Goal: Use online tool/utility: Utilize a website feature to perform a specific function

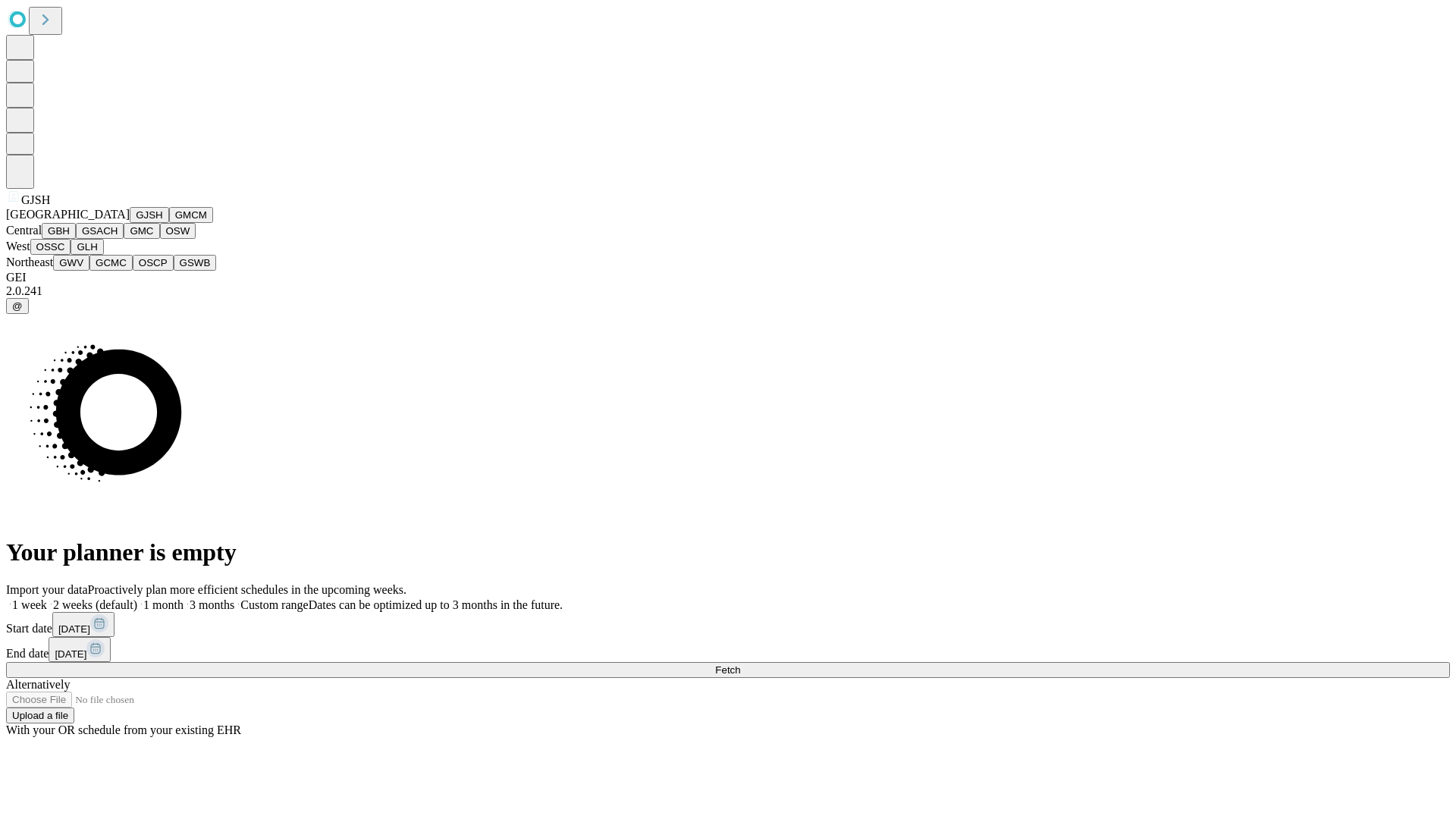
click at [129, 223] on button "GJSH" at bounding box center [149, 214] width 39 height 16
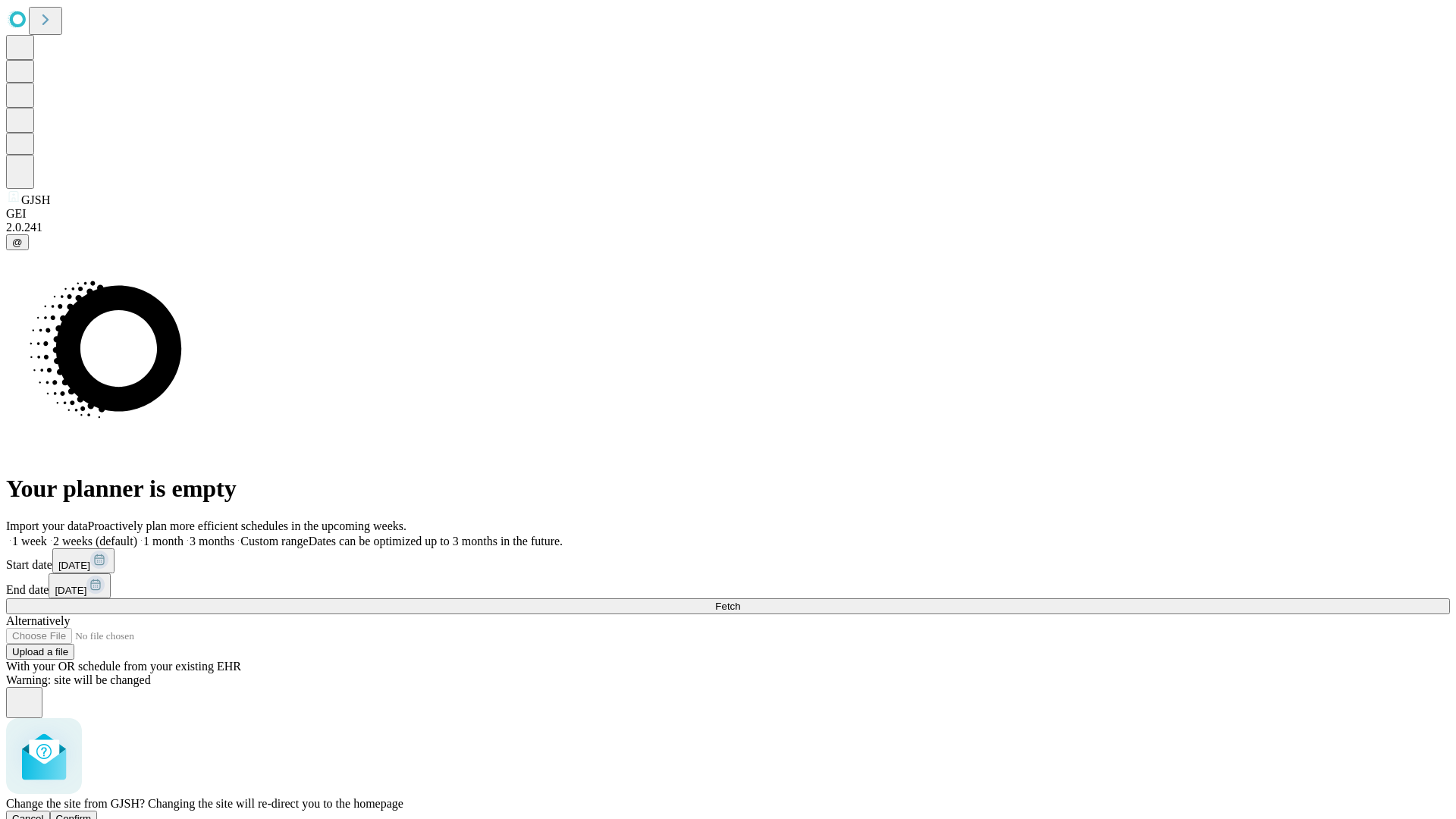
click at [92, 813] on span "Confirm" at bounding box center [74, 819] width 35 height 11
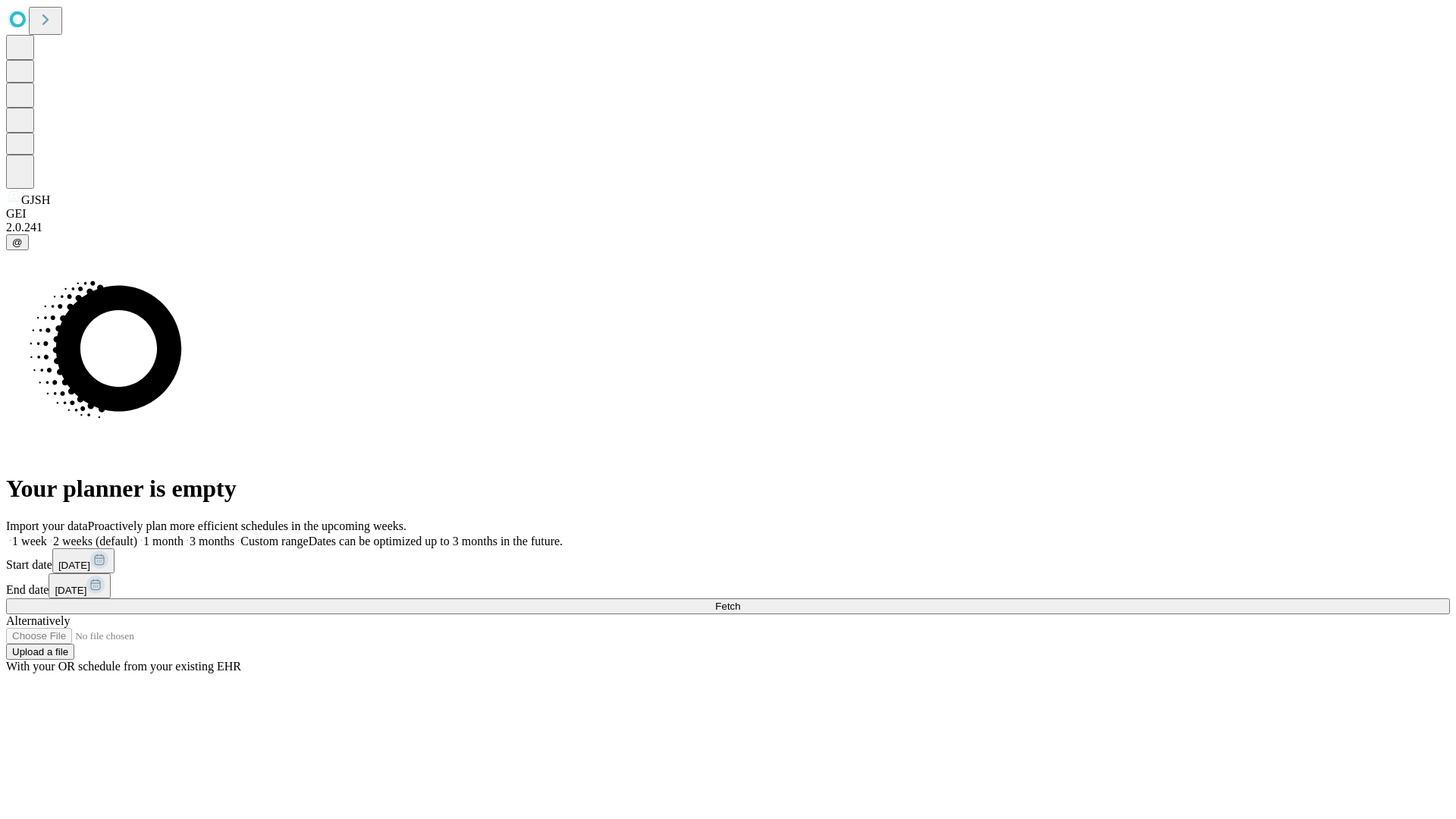
click at [47, 535] on label "1 week" at bounding box center [27, 541] width 41 height 13
click at [741, 601] on span "Fetch" at bounding box center [728, 607] width 25 height 11
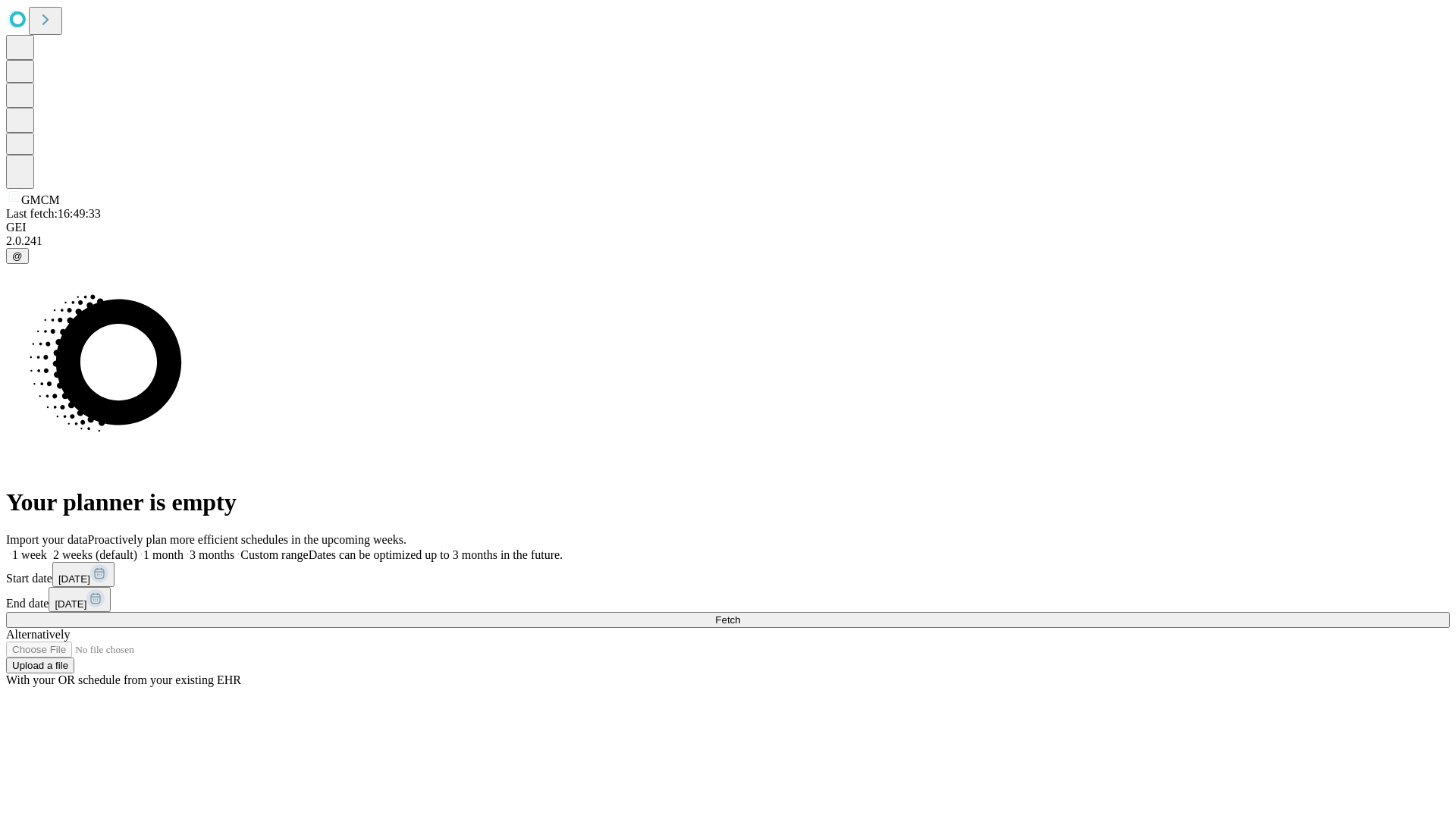
click at [47, 549] on label "1 week" at bounding box center [27, 555] width 41 height 13
click at [741, 614] on span "Fetch" at bounding box center [728, 620] width 25 height 11
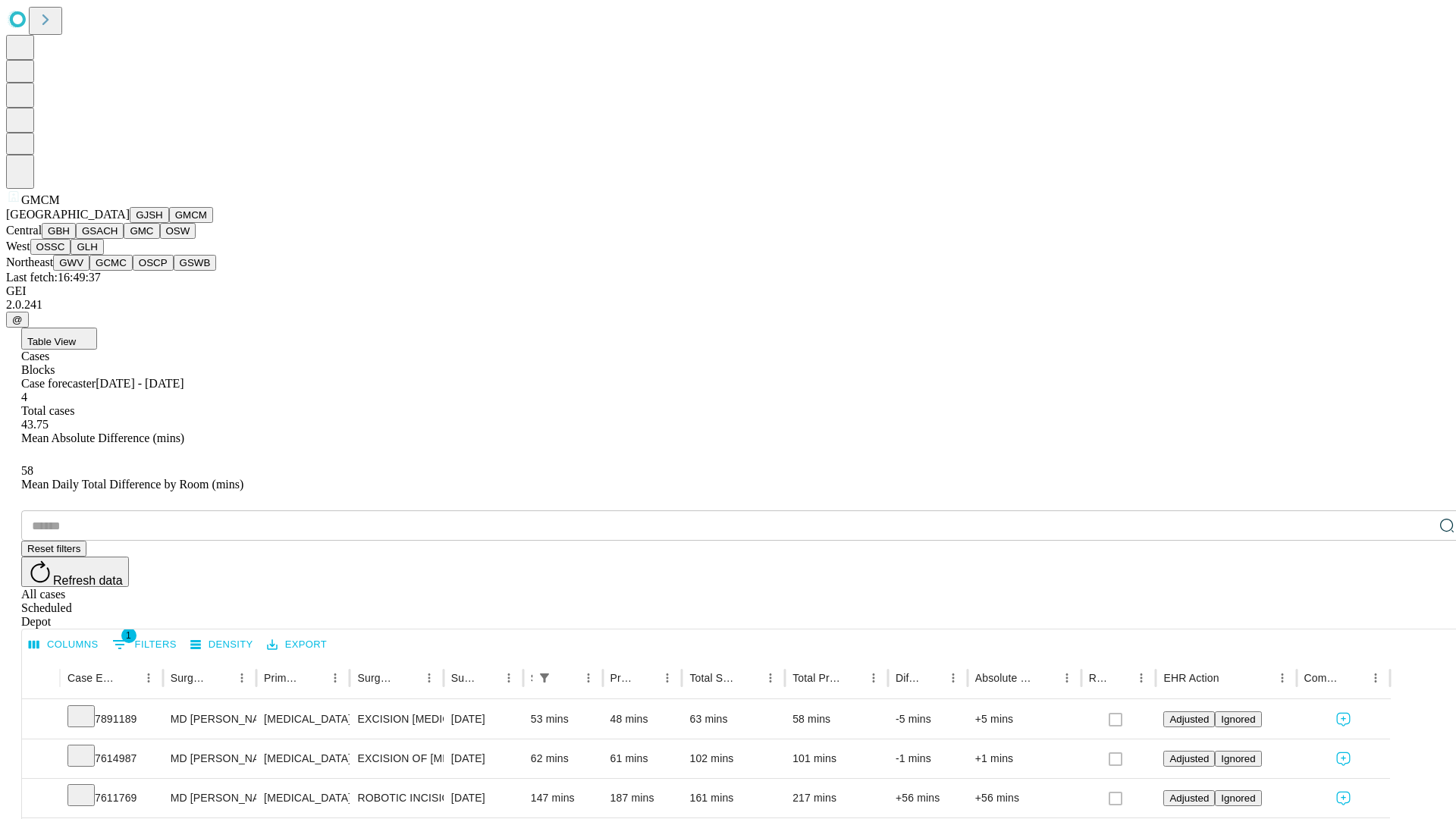
click at [75, 239] on button "GBH" at bounding box center [59, 230] width 34 height 16
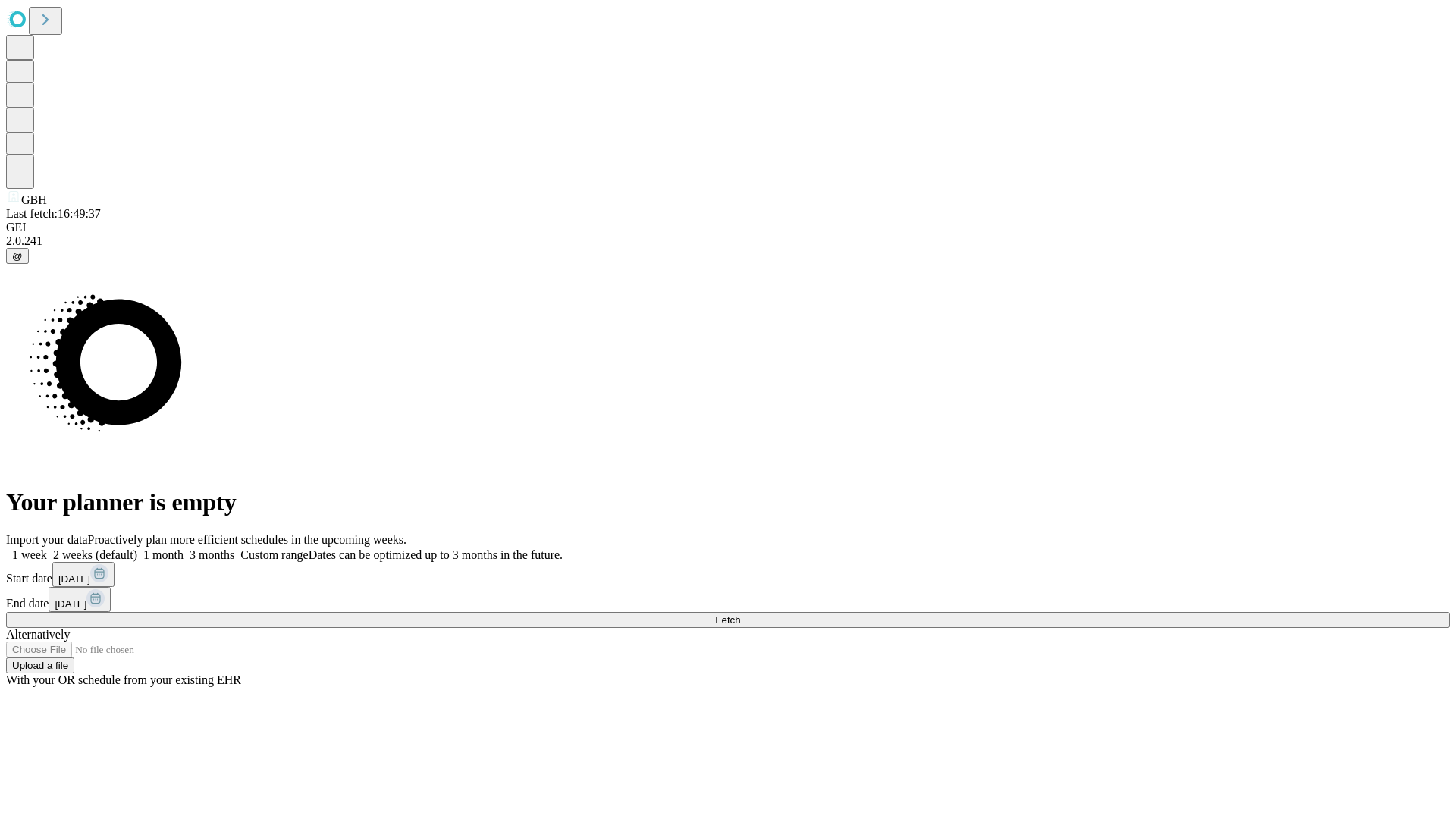
click at [47, 549] on label "1 week" at bounding box center [27, 555] width 41 height 13
click at [741, 614] on span "Fetch" at bounding box center [728, 620] width 25 height 11
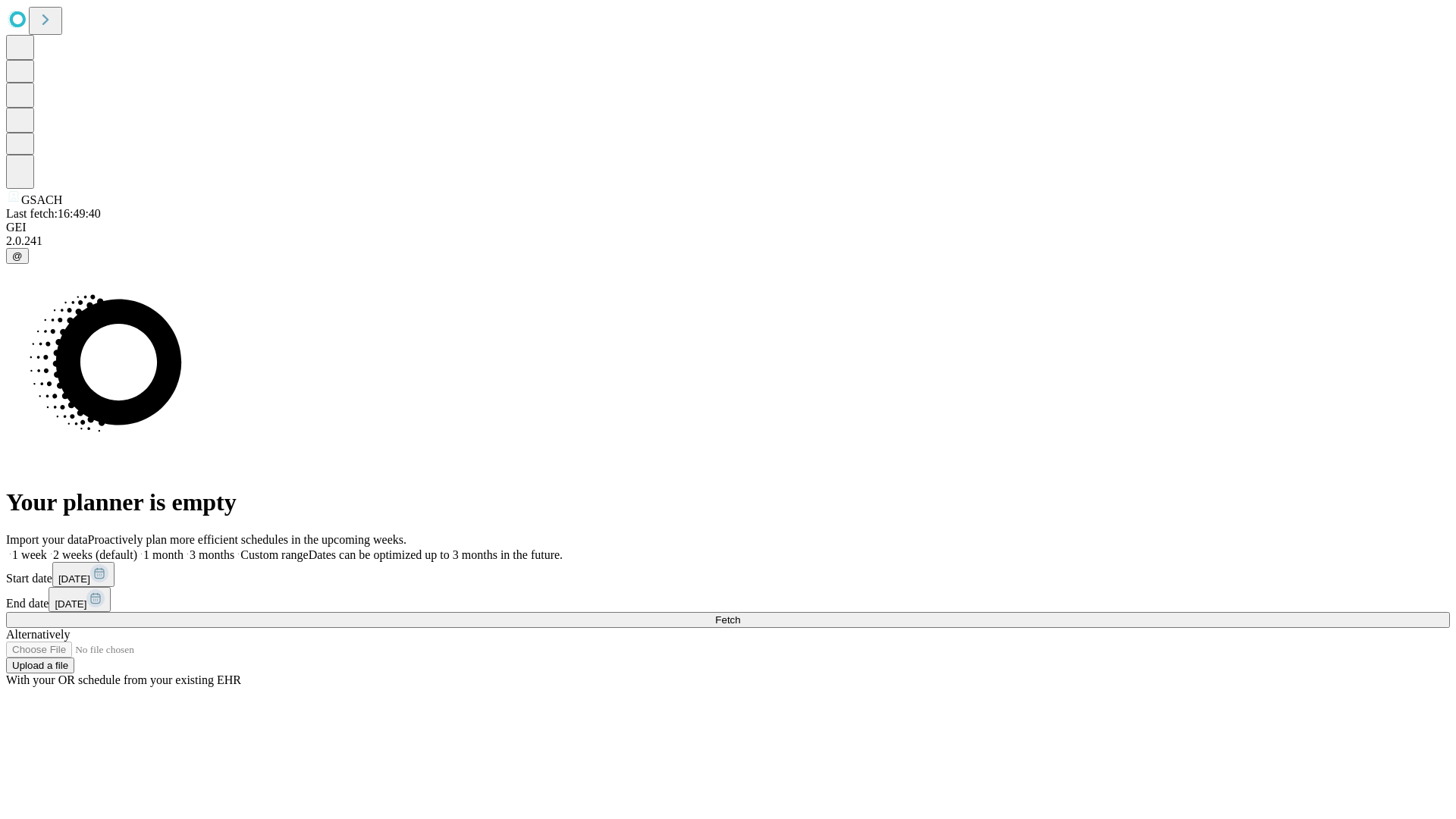
click at [47, 549] on label "1 week" at bounding box center [27, 555] width 41 height 13
click at [741, 614] on span "Fetch" at bounding box center [728, 620] width 25 height 11
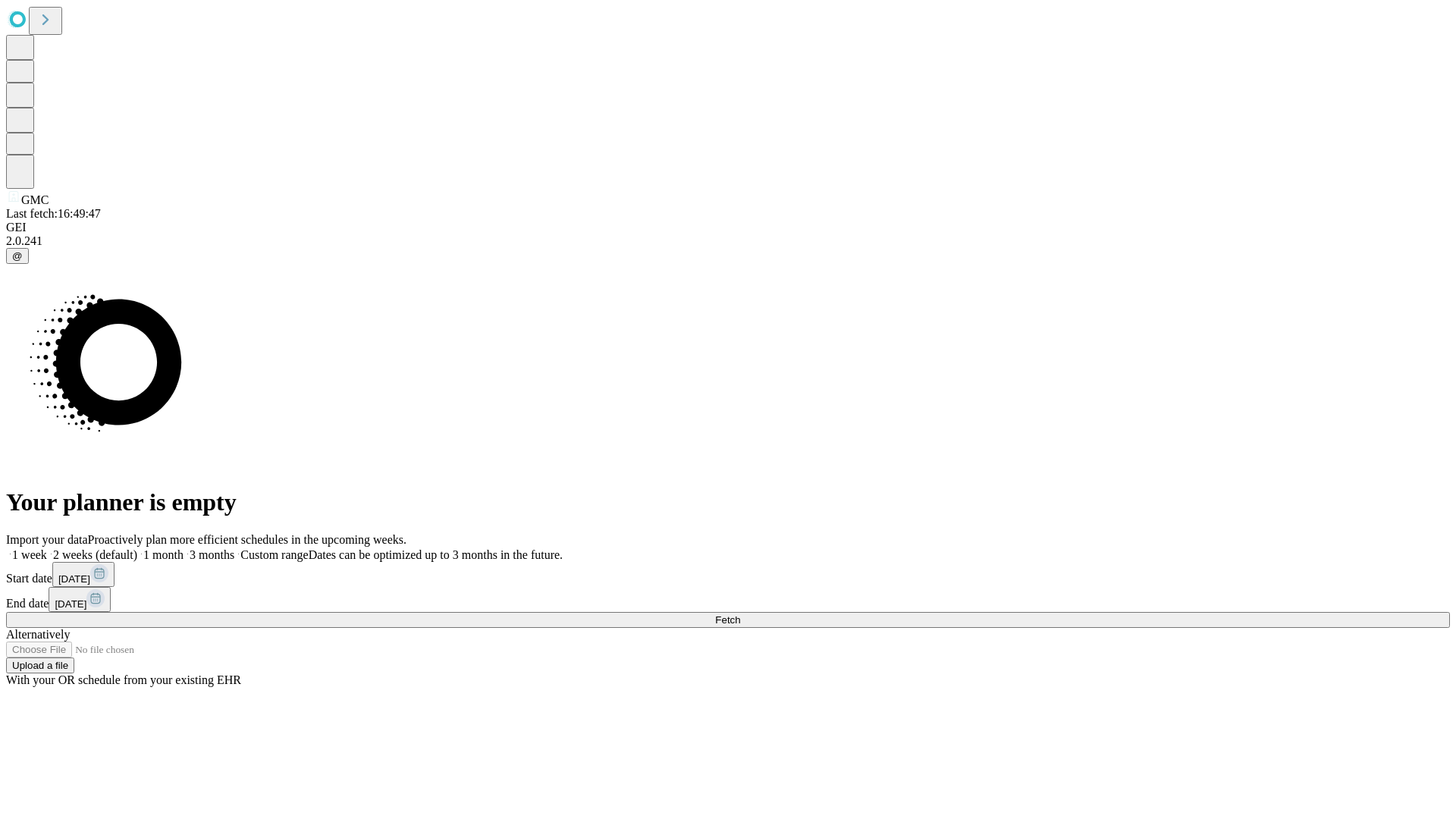
click at [47, 549] on label "1 week" at bounding box center [27, 555] width 41 height 13
click at [741, 614] on span "Fetch" at bounding box center [728, 620] width 25 height 11
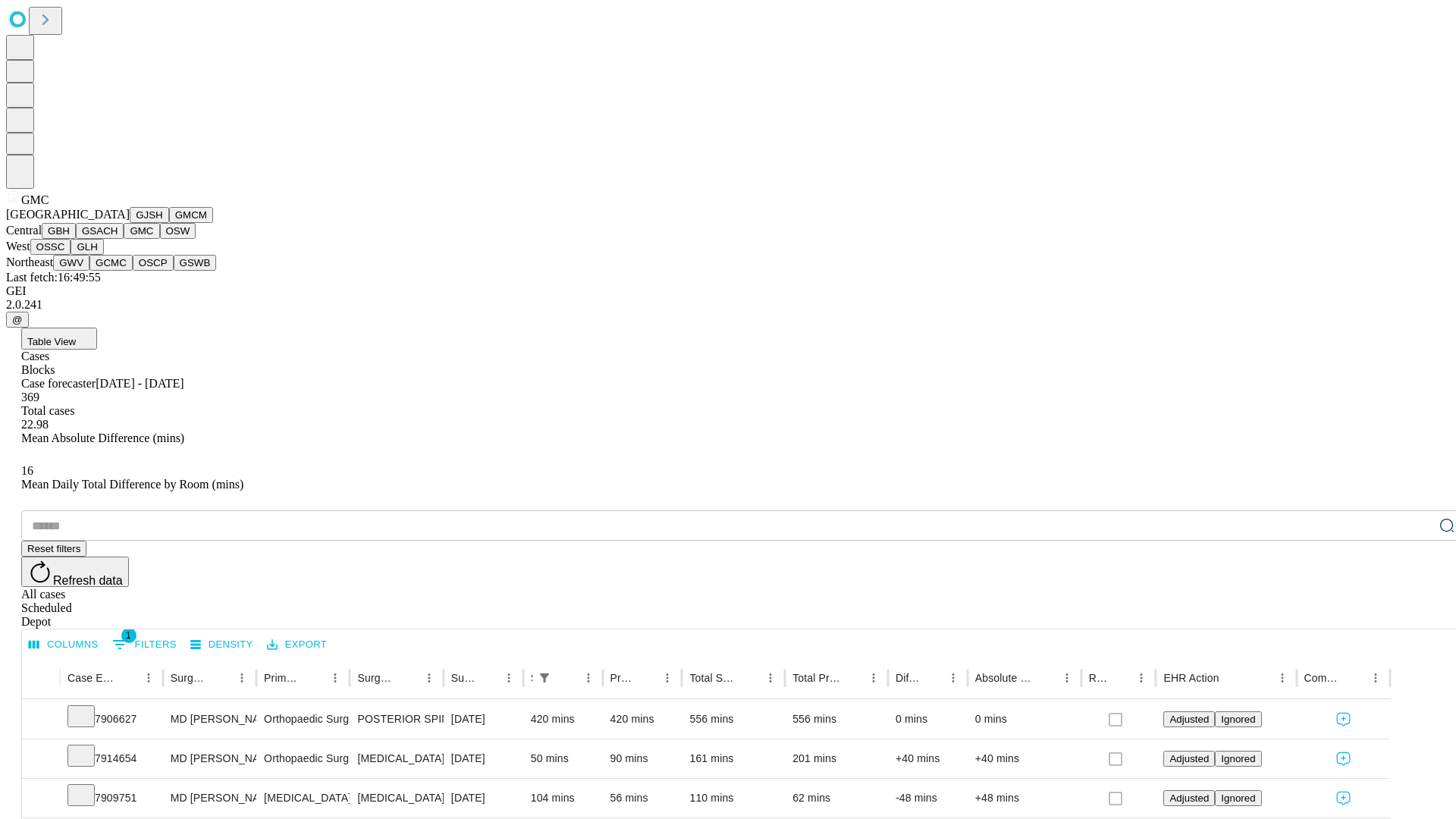
click at [160, 239] on button "OSW" at bounding box center [178, 230] width 36 height 16
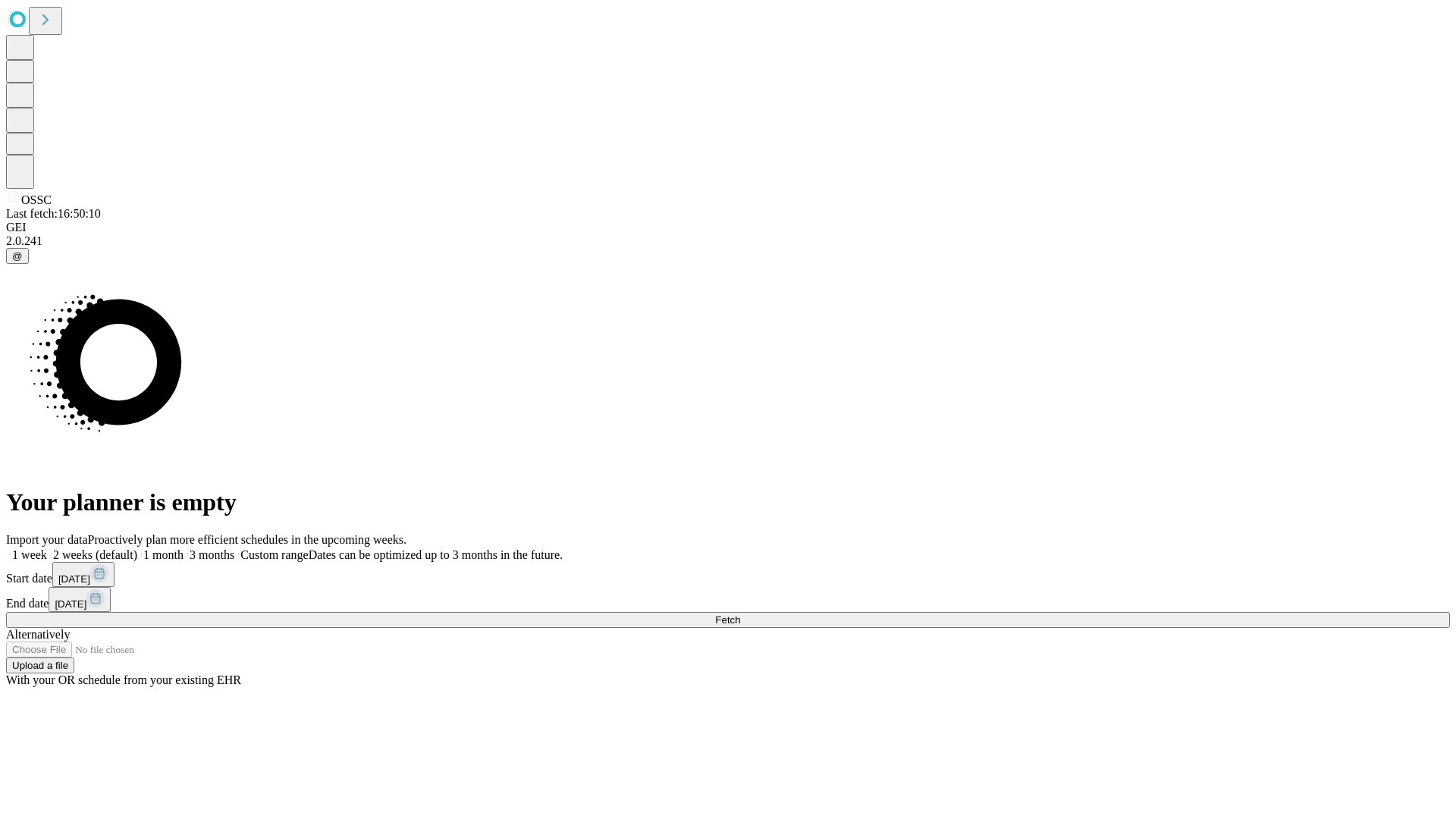
click at [47, 549] on label "1 week" at bounding box center [27, 555] width 41 height 13
click at [741, 614] on span "Fetch" at bounding box center [728, 620] width 25 height 11
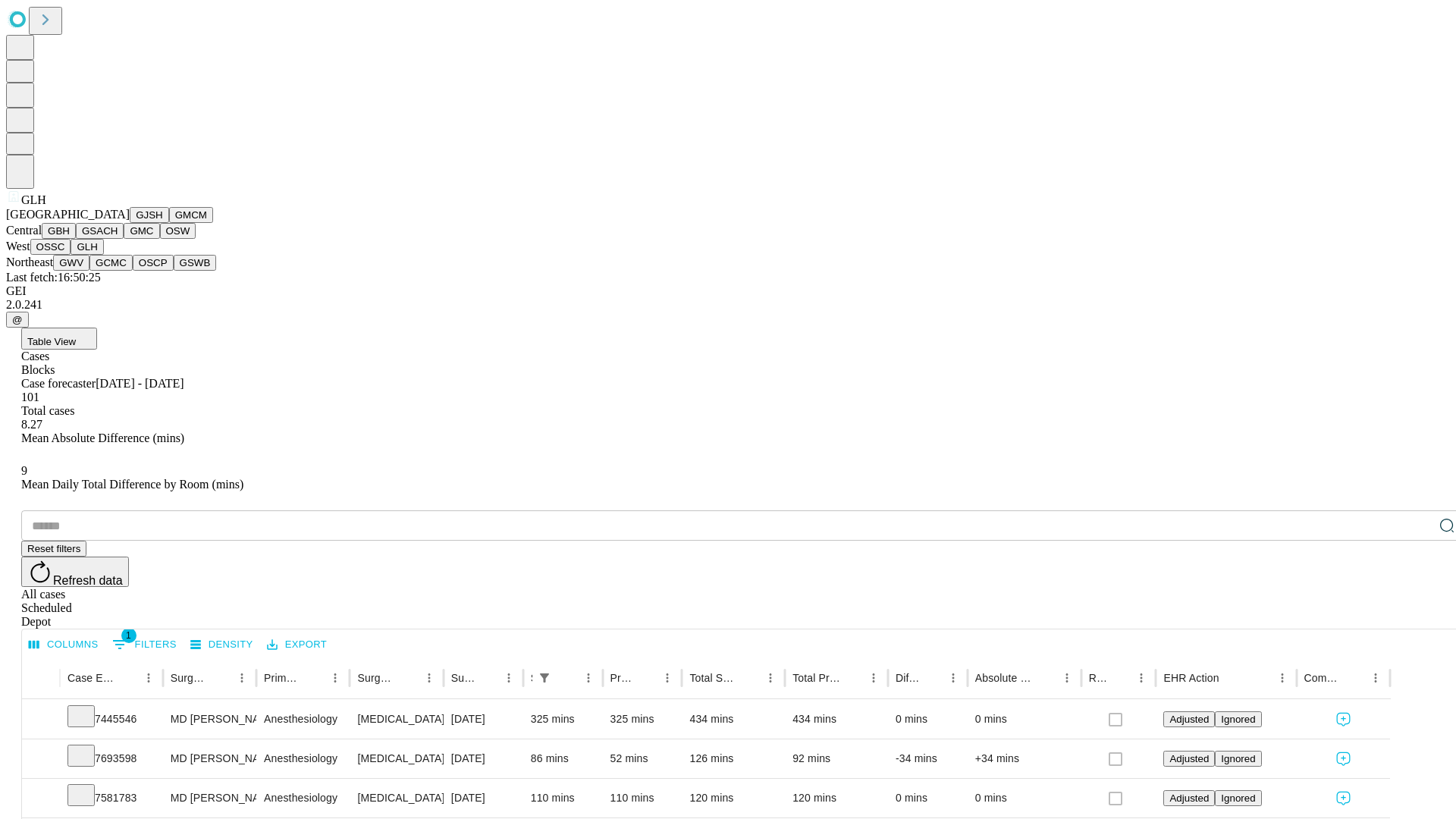
click at [89, 271] on button "GWV" at bounding box center [71, 263] width 36 height 16
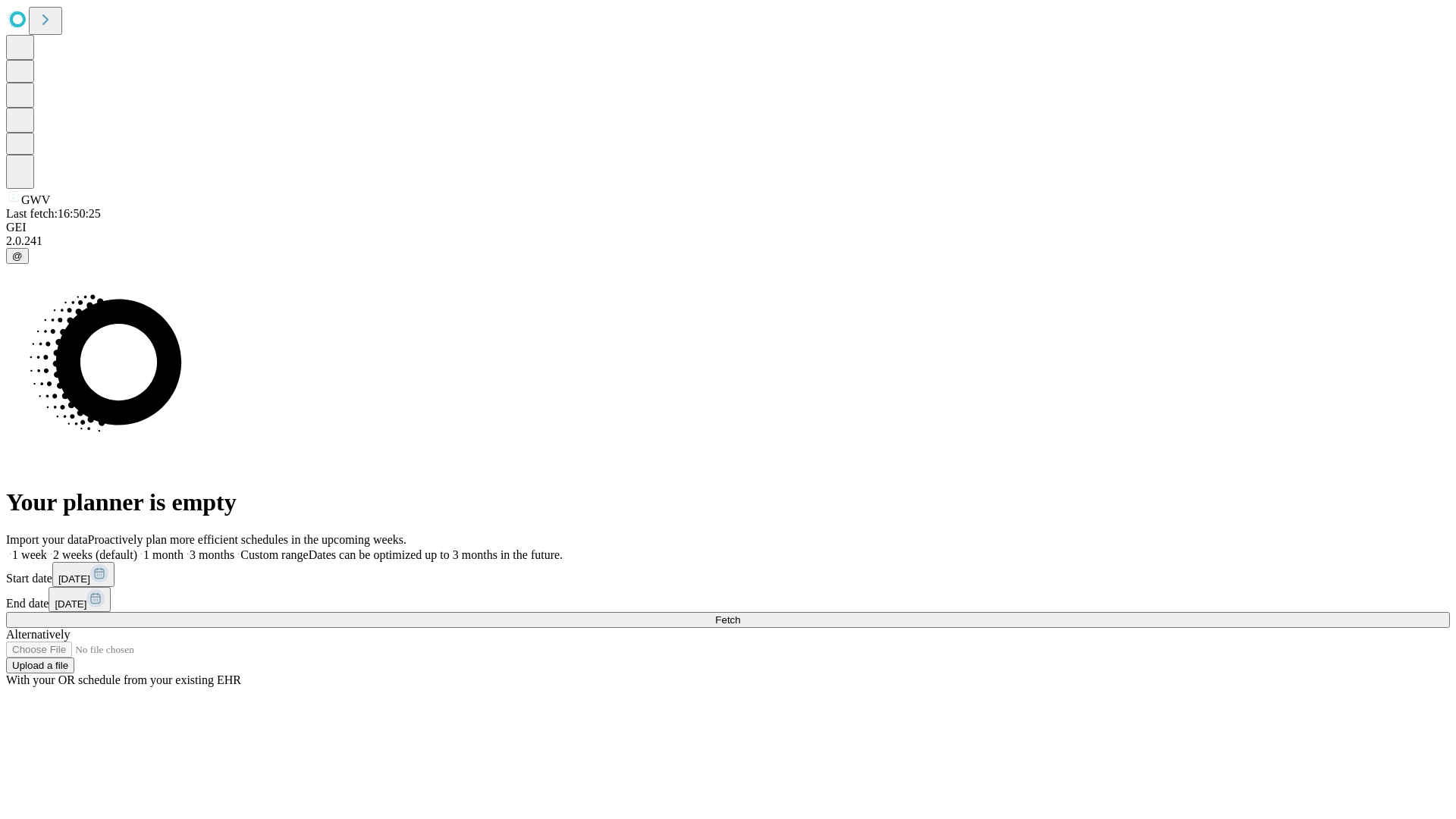
click at [47, 549] on label "1 week" at bounding box center [27, 555] width 41 height 13
click at [741, 614] on span "Fetch" at bounding box center [728, 620] width 25 height 11
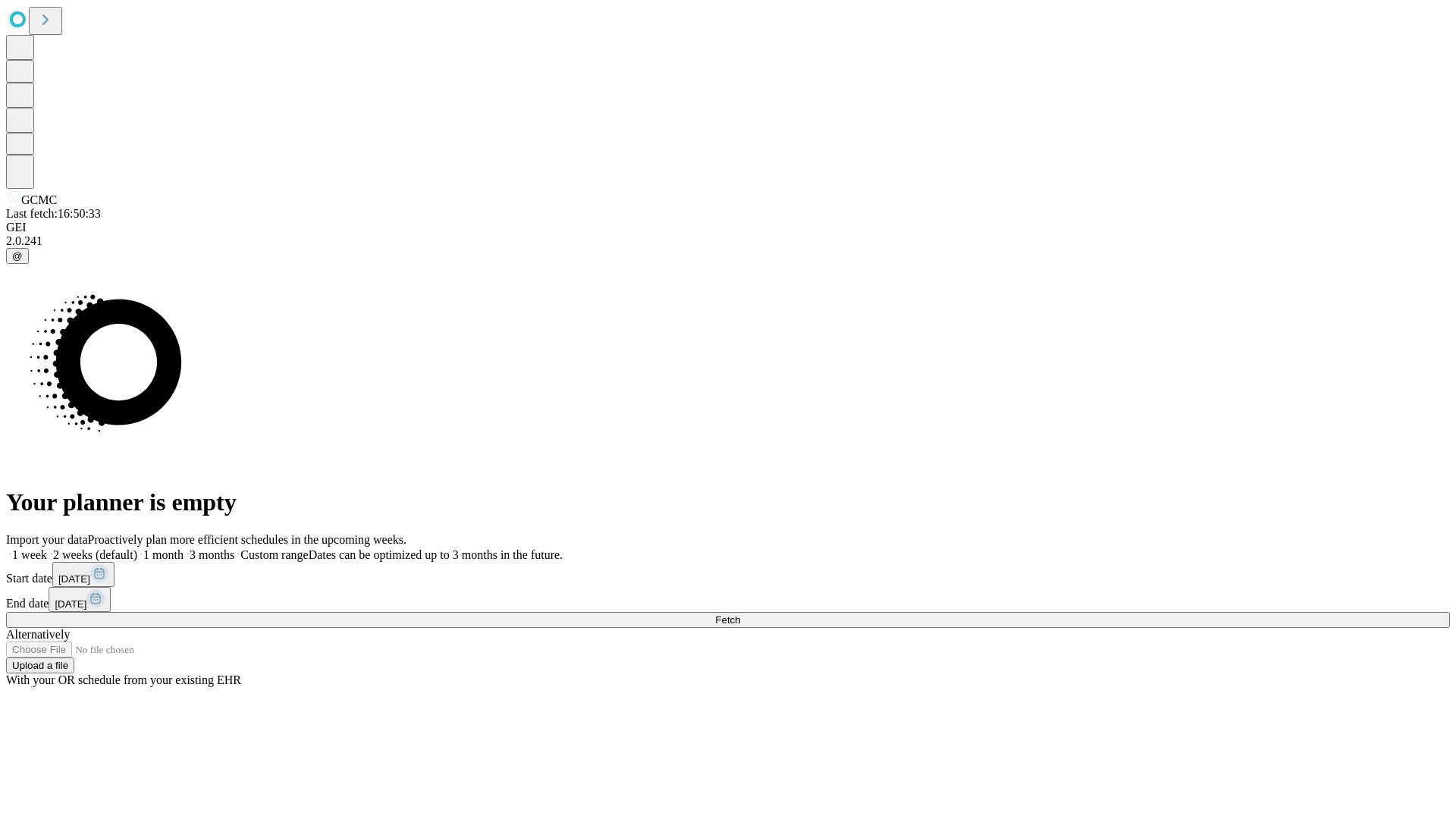
click at [47, 549] on label "1 week" at bounding box center [27, 555] width 41 height 13
click at [741, 614] on span "Fetch" at bounding box center [728, 620] width 25 height 11
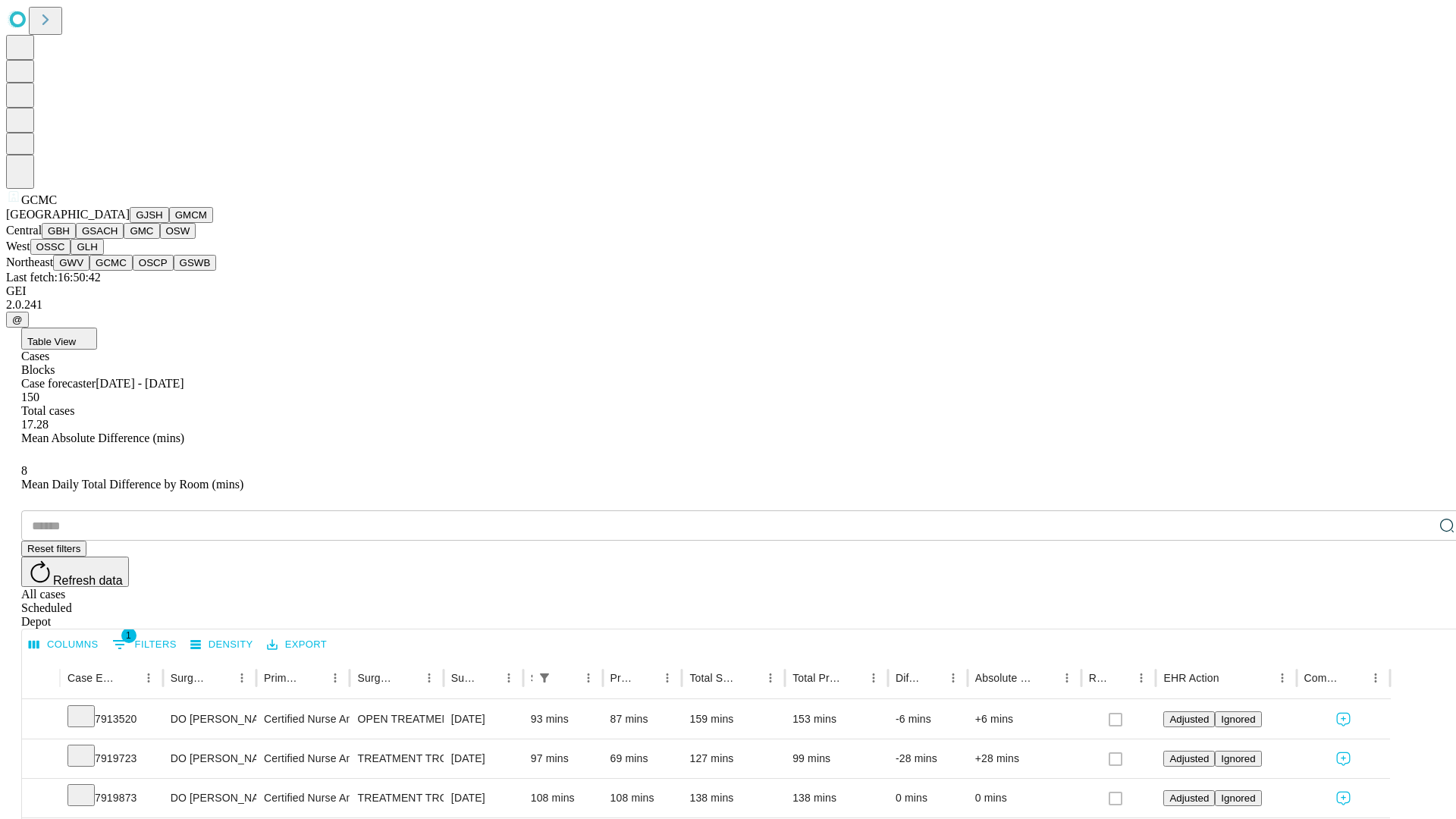
click at [132, 271] on button "OSCP" at bounding box center [153, 263] width 41 height 16
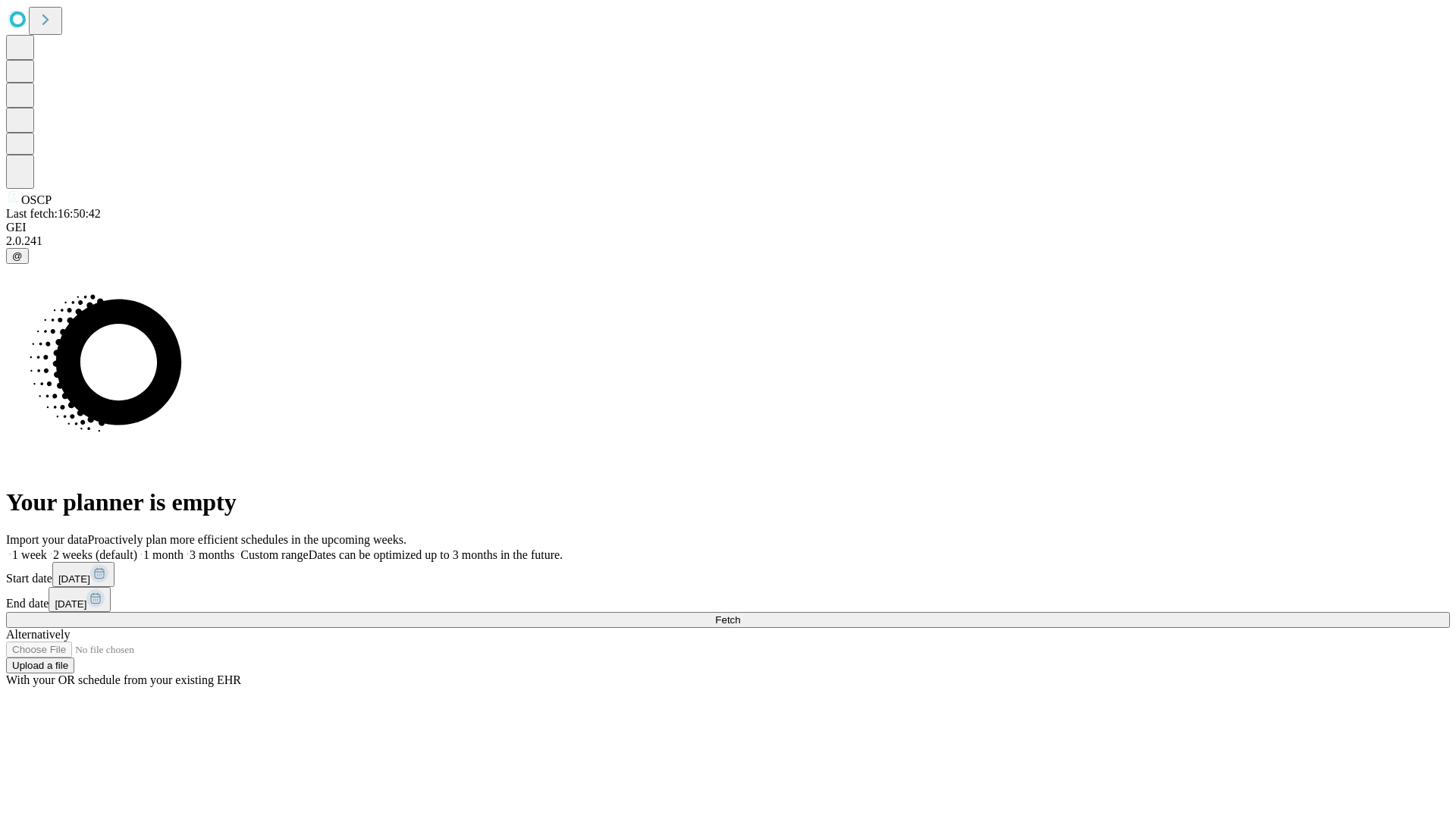
click at [47, 549] on label "1 week" at bounding box center [27, 555] width 41 height 13
click at [741, 614] on span "Fetch" at bounding box center [728, 620] width 25 height 11
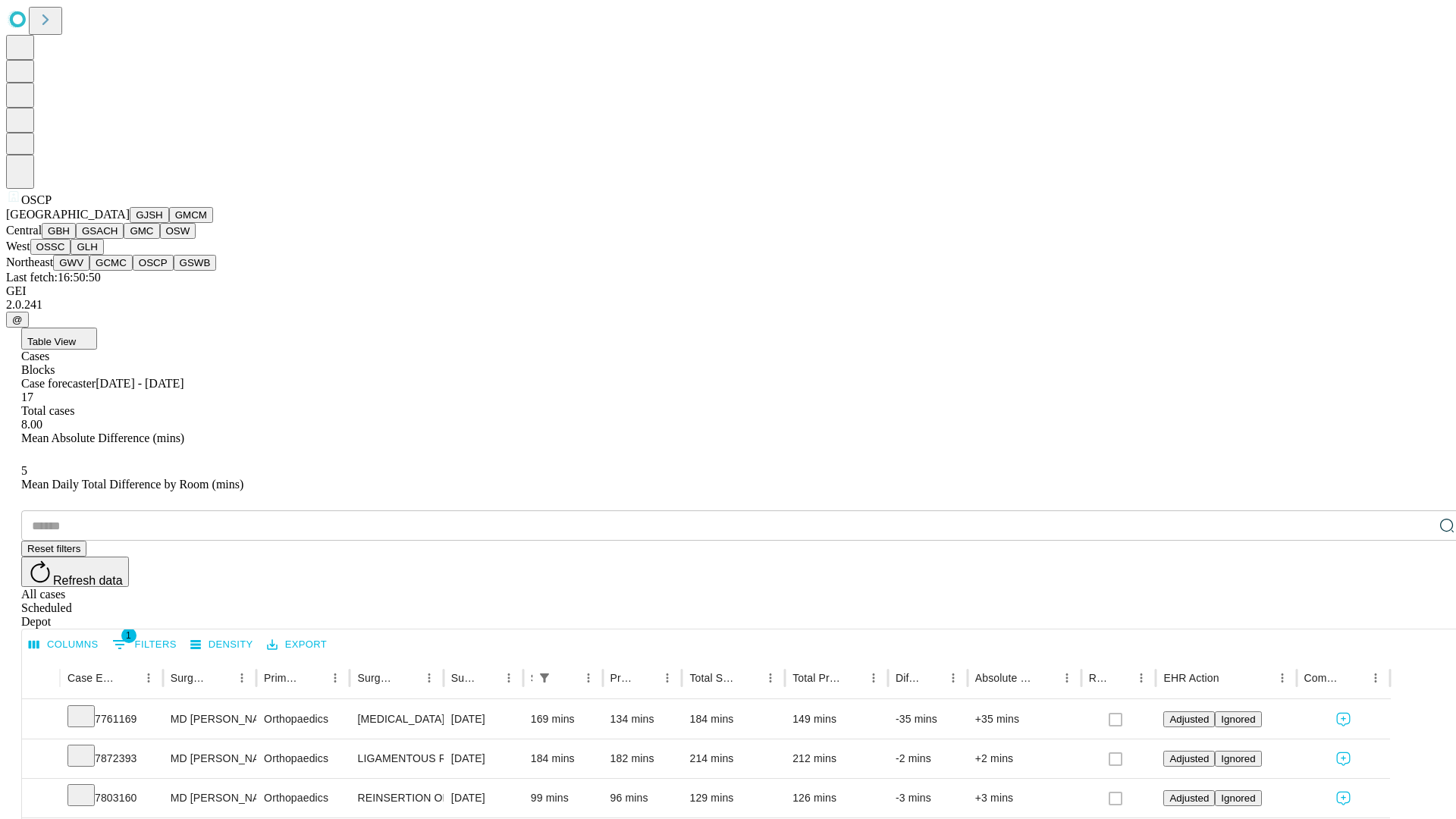
click at [173, 271] on button "GSWB" at bounding box center [195, 263] width 43 height 16
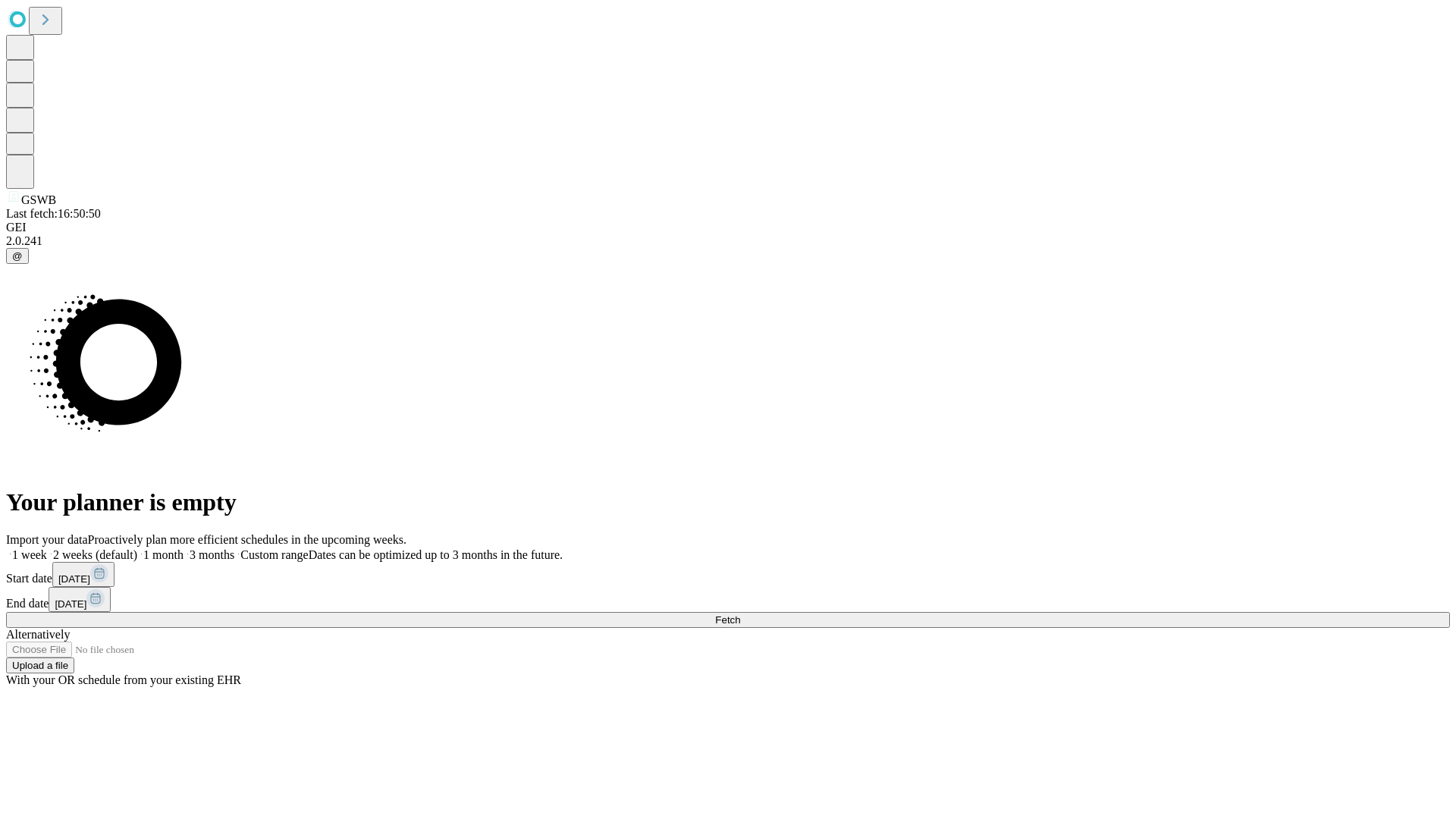
click at [47, 549] on label "1 week" at bounding box center [27, 555] width 41 height 13
click at [741, 614] on span "Fetch" at bounding box center [728, 620] width 25 height 11
